Goal: Task Accomplishment & Management: Manage account settings

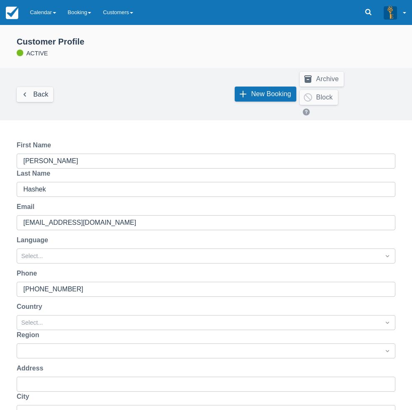
scroll to position [104, 0]
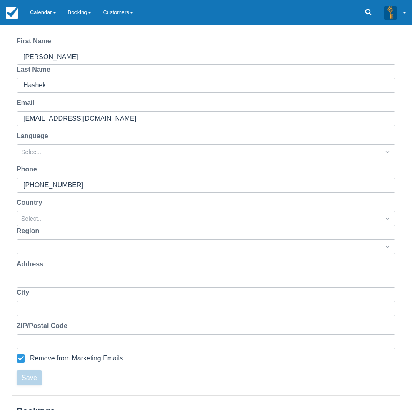
drag, startPoint x: 321, startPoint y: 186, endPoint x: 316, endPoint y: 172, distance: 14.5
click at [319, 179] on div "First Name Bethany Last Name Hashek Email bethanyhashek@gmail.com Language Sele…" at bounding box center [206, 210] width 412 height 369
click at [53, 3] on link "Calendar" at bounding box center [43, 12] width 38 height 25
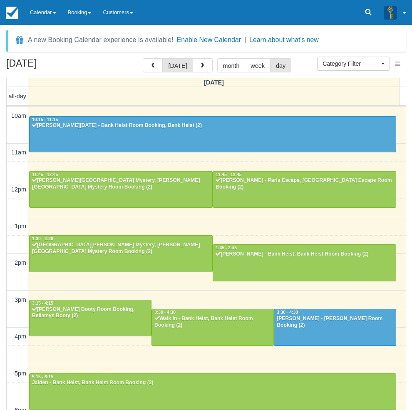
select select
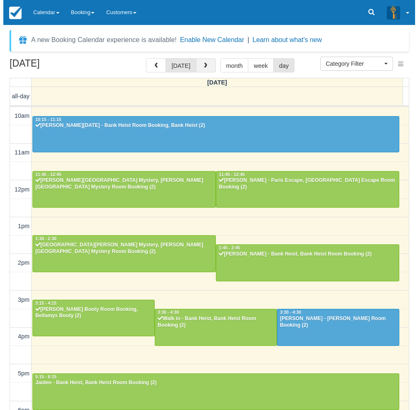
scroll to position [114, 0]
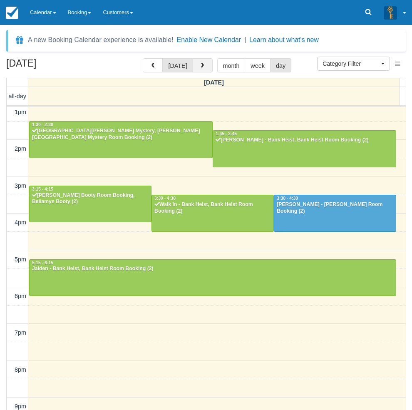
click at [200, 67] on span "button" at bounding box center [202, 66] width 6 height 6
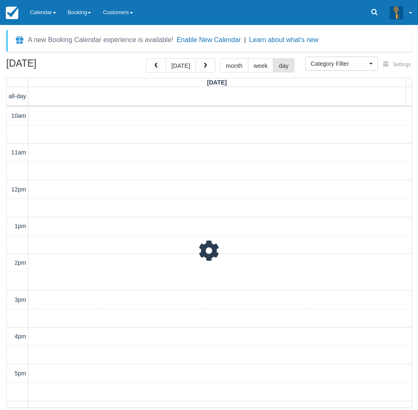
scroll to position [159, 0]
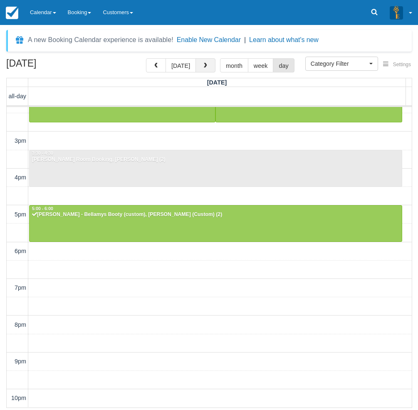
click at [211, 70] on button "button" at bounding box center [205, 65] width 20 height 14
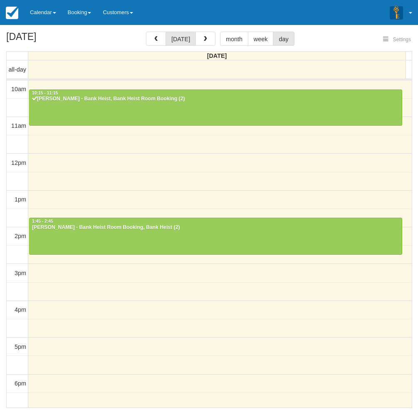
select select
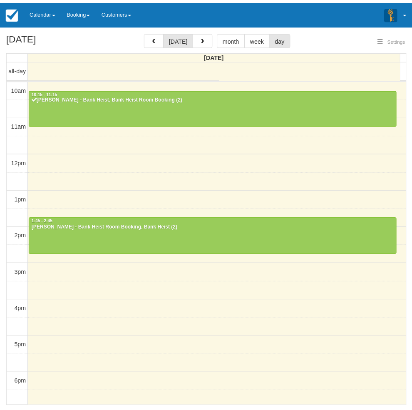
scroll to position [37, 0]
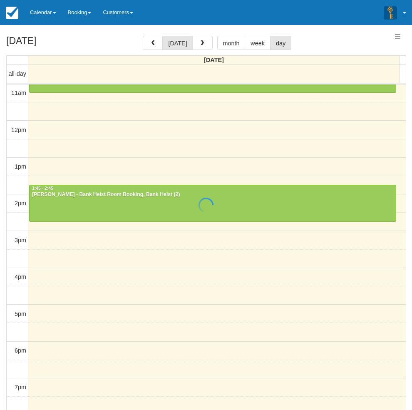
select select
